Goal: Book appointment/travel/reservation

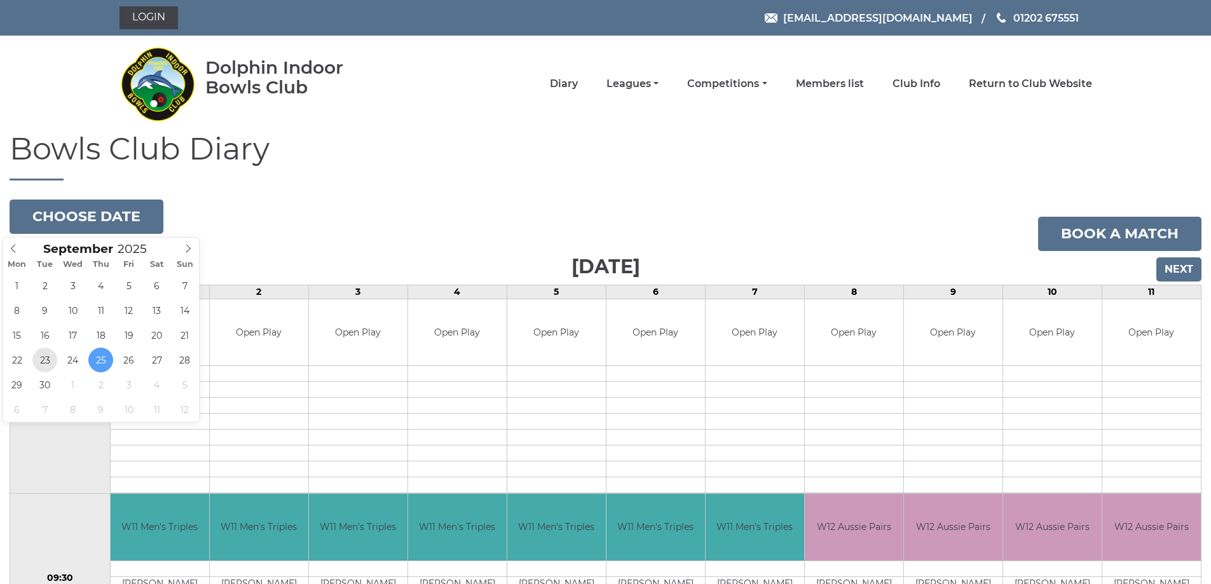
type input "[DATE]"
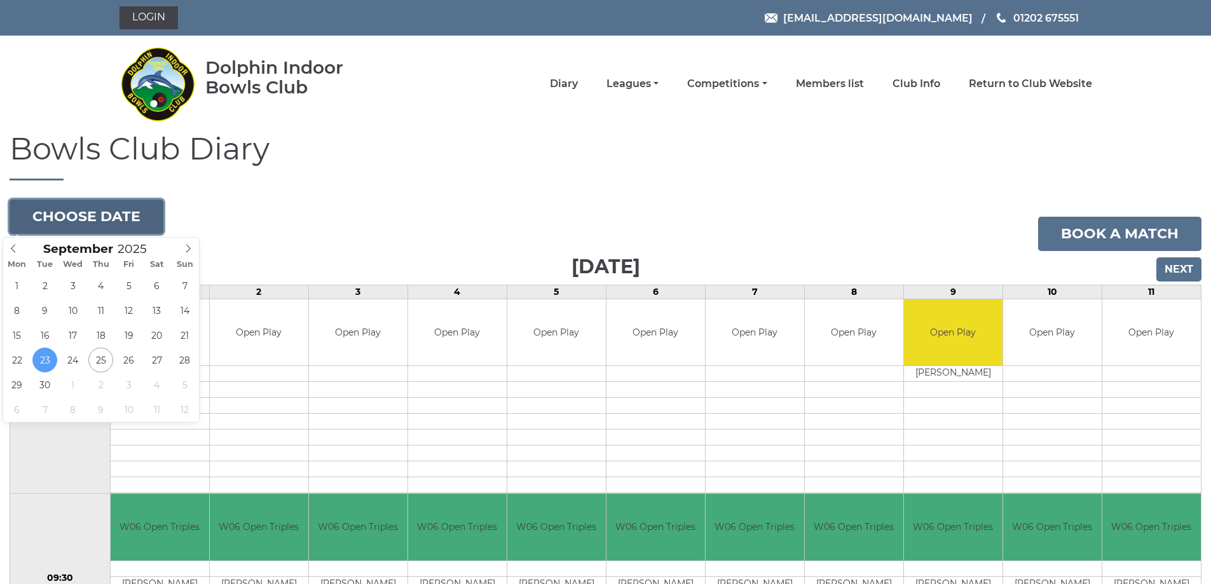
click at [97, 211] on button "Choose date" at bounding box center [87, 217] width 154 height 34
type input "2025-09-24"
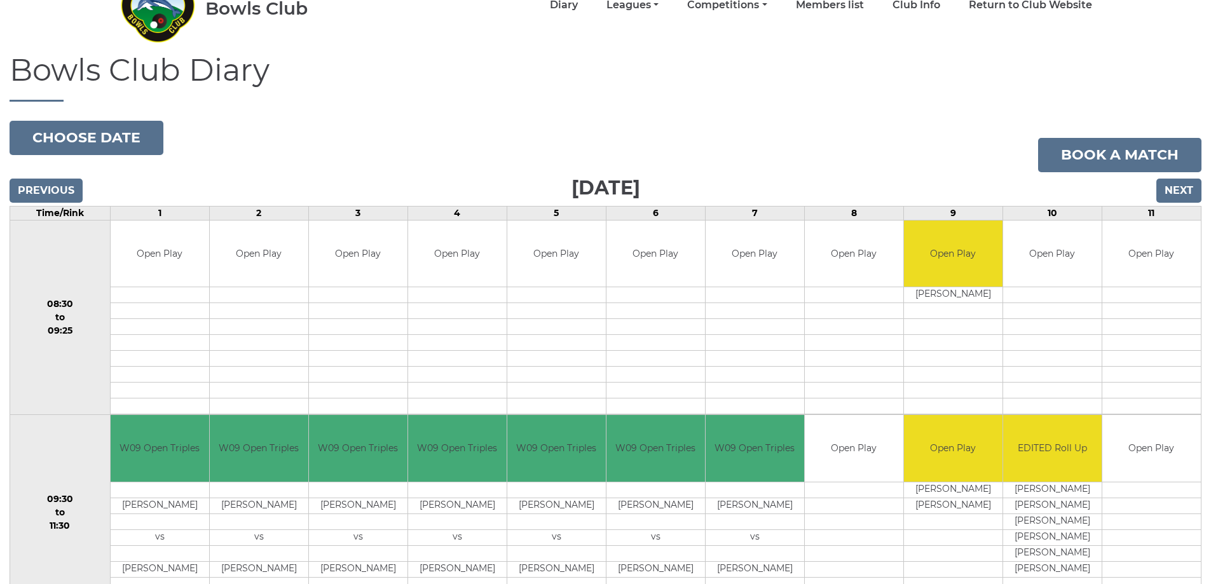
scroll to position [64, 0]
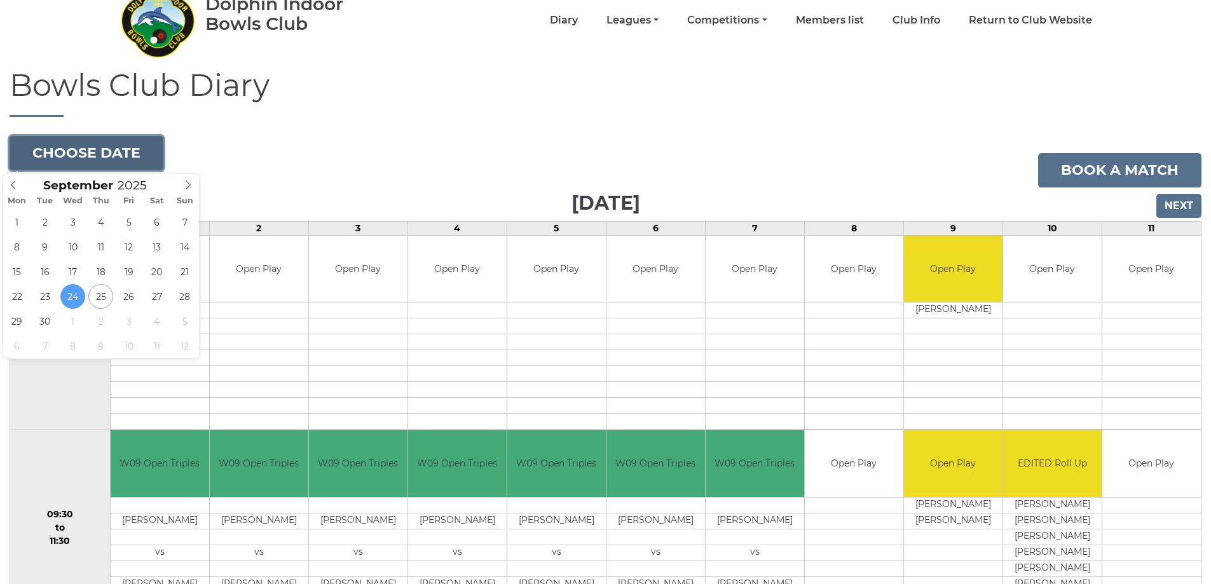
click at [107, 156] on button "Choose date" at bounding box center [87, 153] width 154 height 34
type input "2025-10-01"
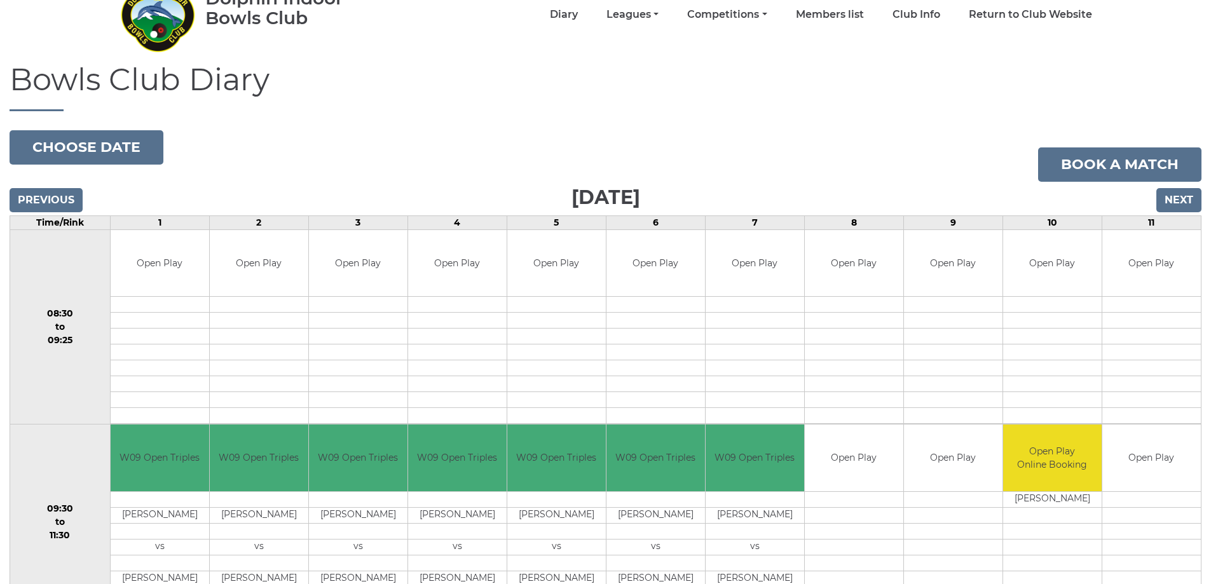
scroll to position [64, 0]
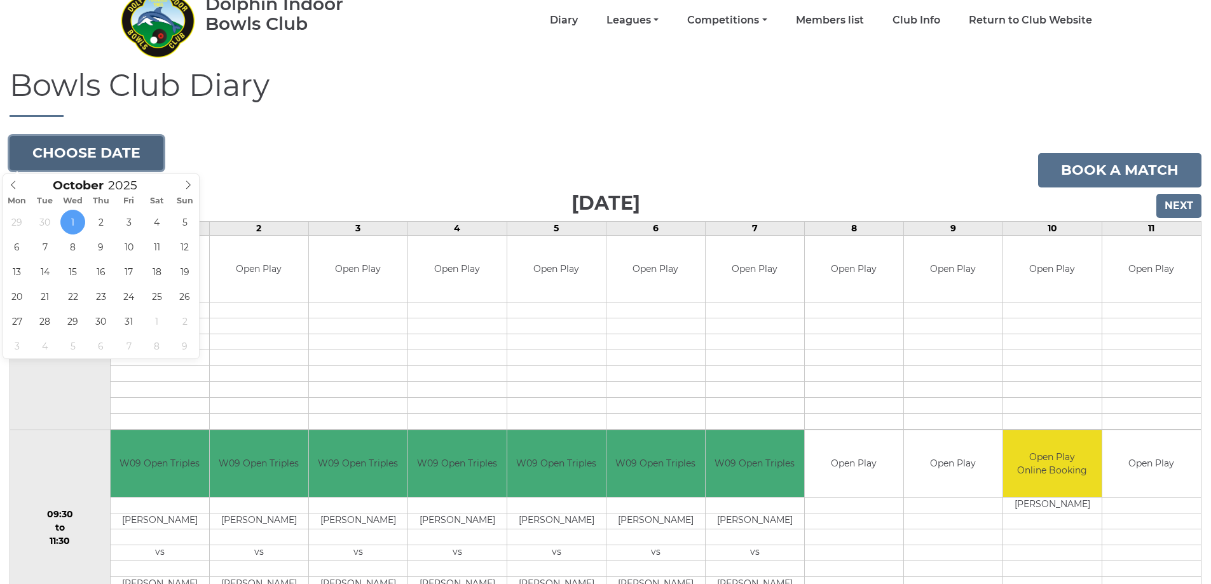
click at [70, 149] on button "Choose date" at bounding box center [87, 153] width 154 height 34
type input "[DATE]"
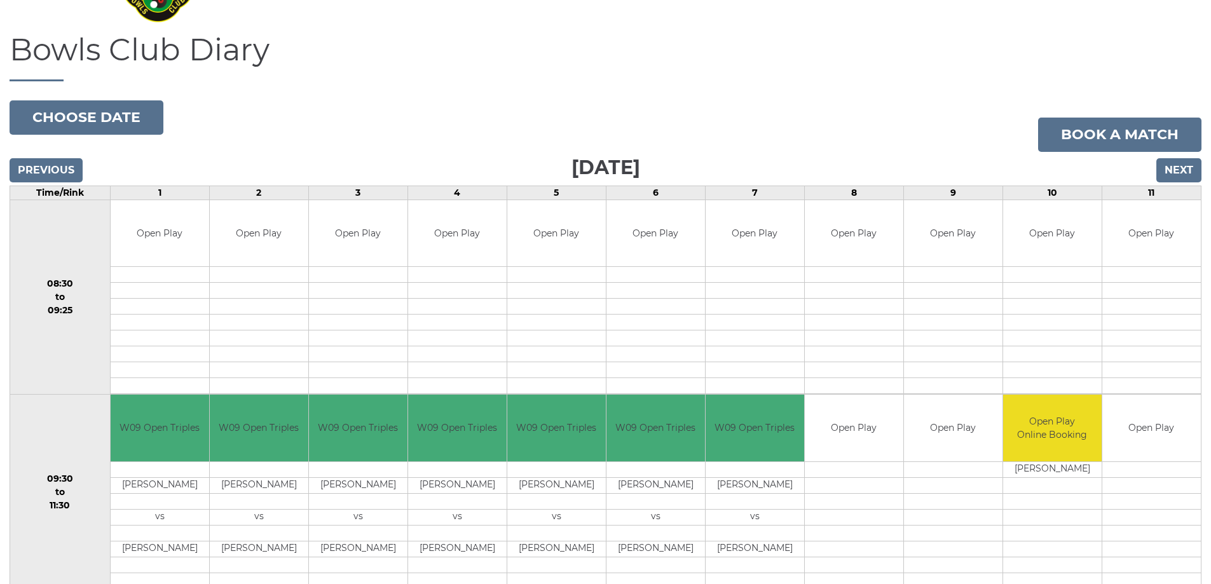
scroll to position [138, 0]
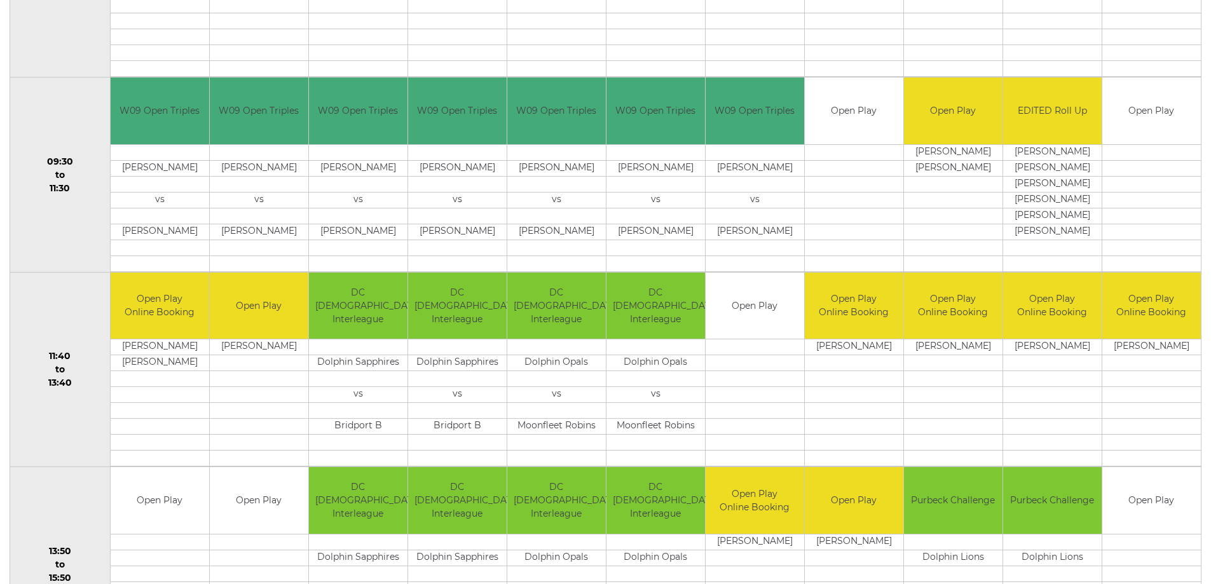
scroll to position [445, 0]
